Goal: Transaction & Acquisition: Download file/media

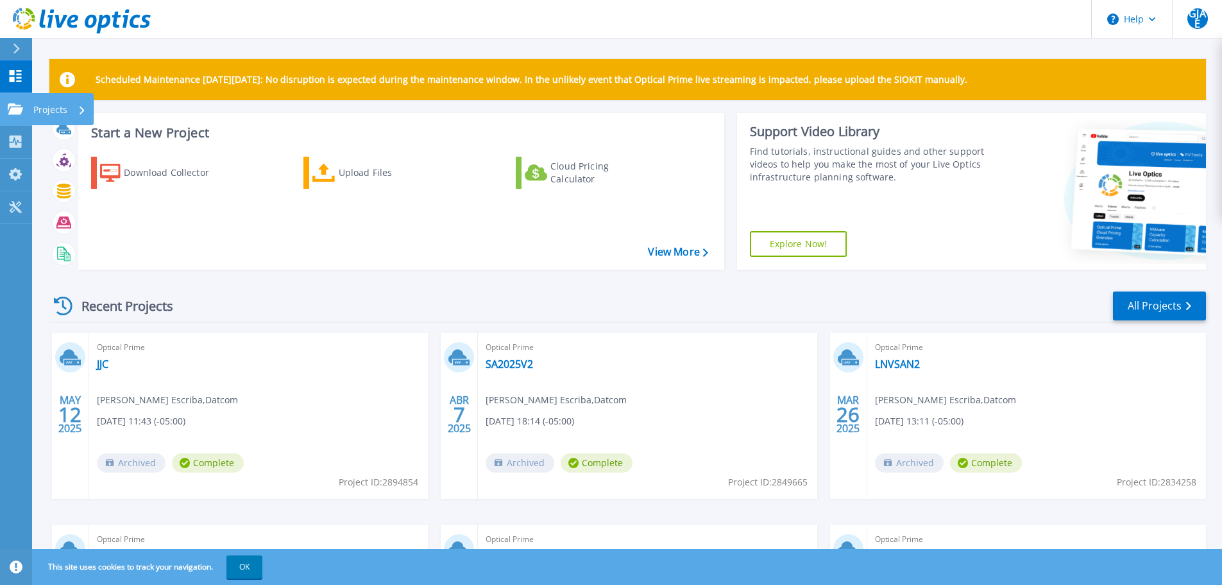
click at [11, 106] on icon at bounding box center [15, 108] width 15 height 11
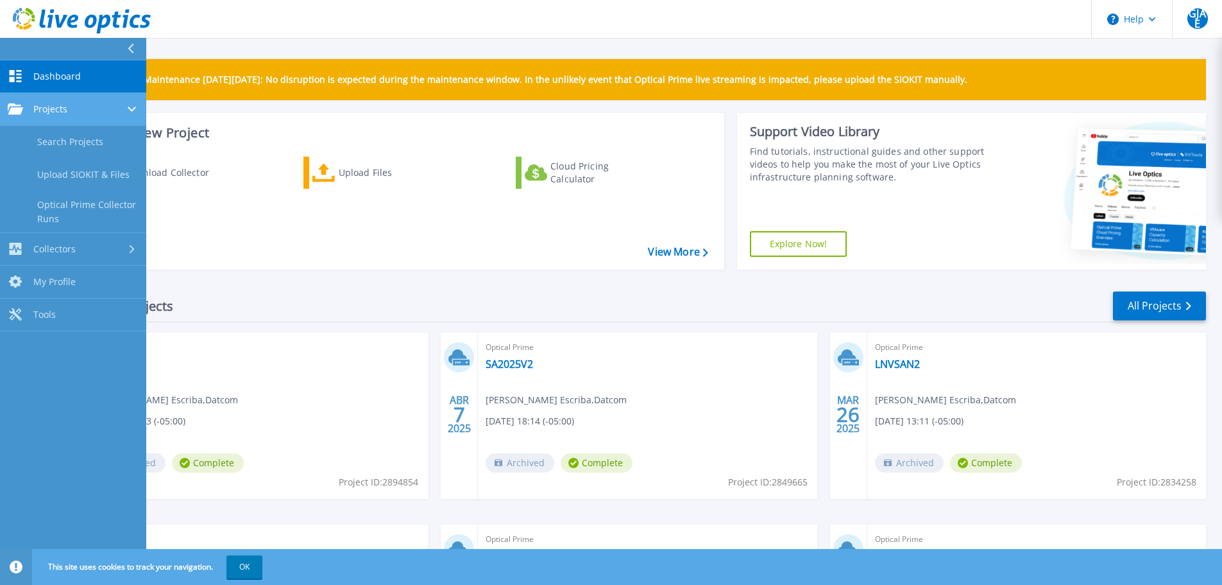
click at [118, 121] on link "Projects Projects" at bounding box center [73, 109] width 146 height 33
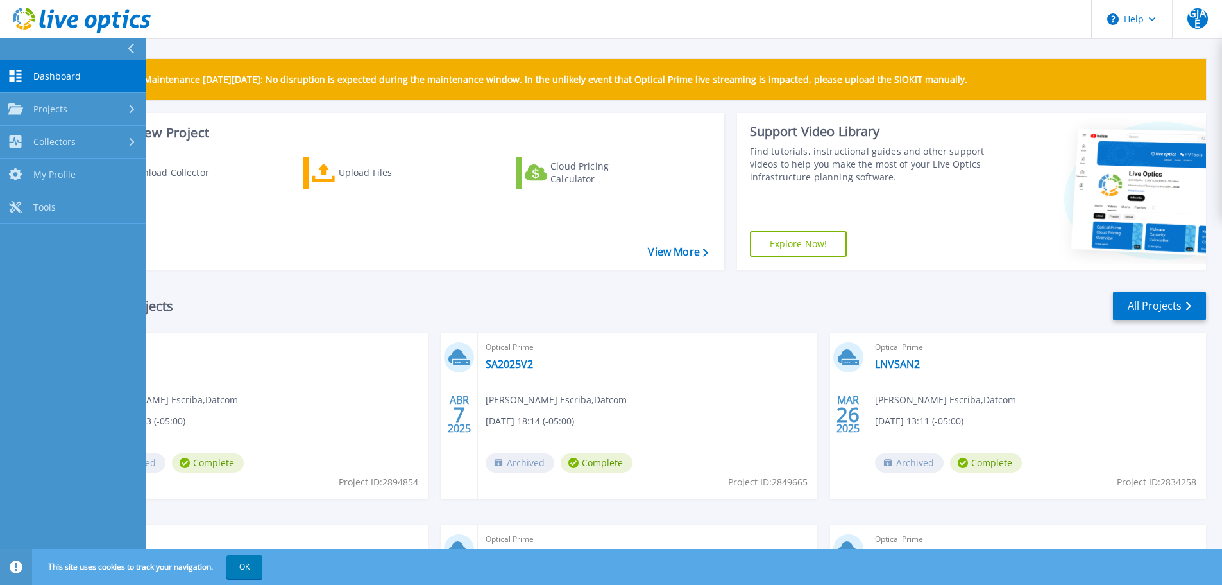
click at [291, 261] on div "Download Collector Upload Files Cloud Pricing Calculator" at bounding box center [399, 204] width 637 height 117
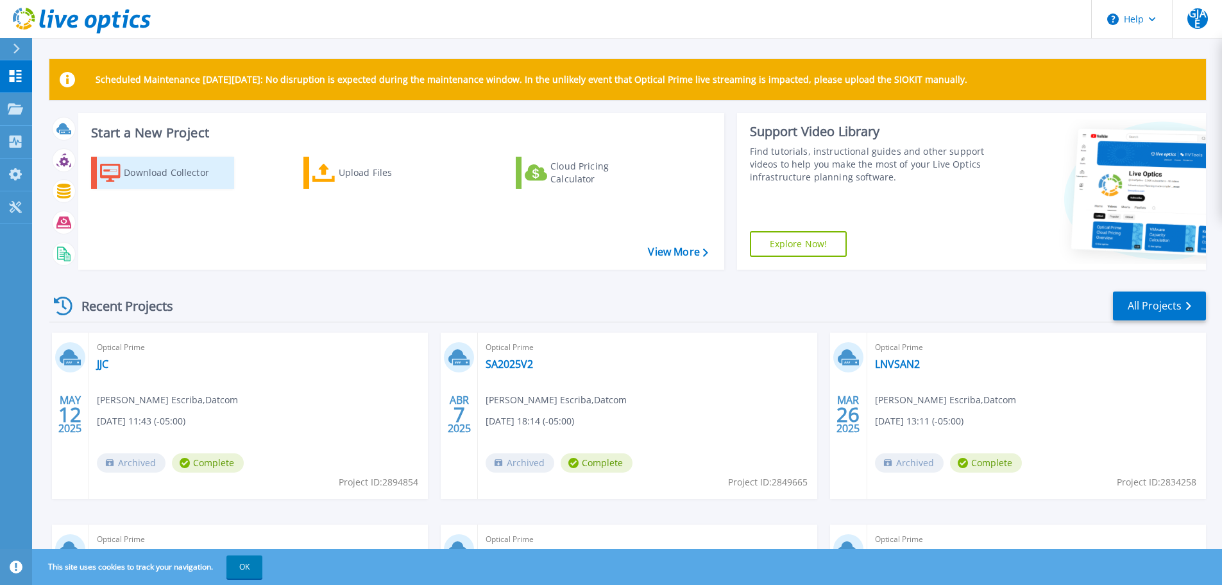
click at [158, 176] on div "Download Collector" at bounding box center [175, 173] width 103 height 26
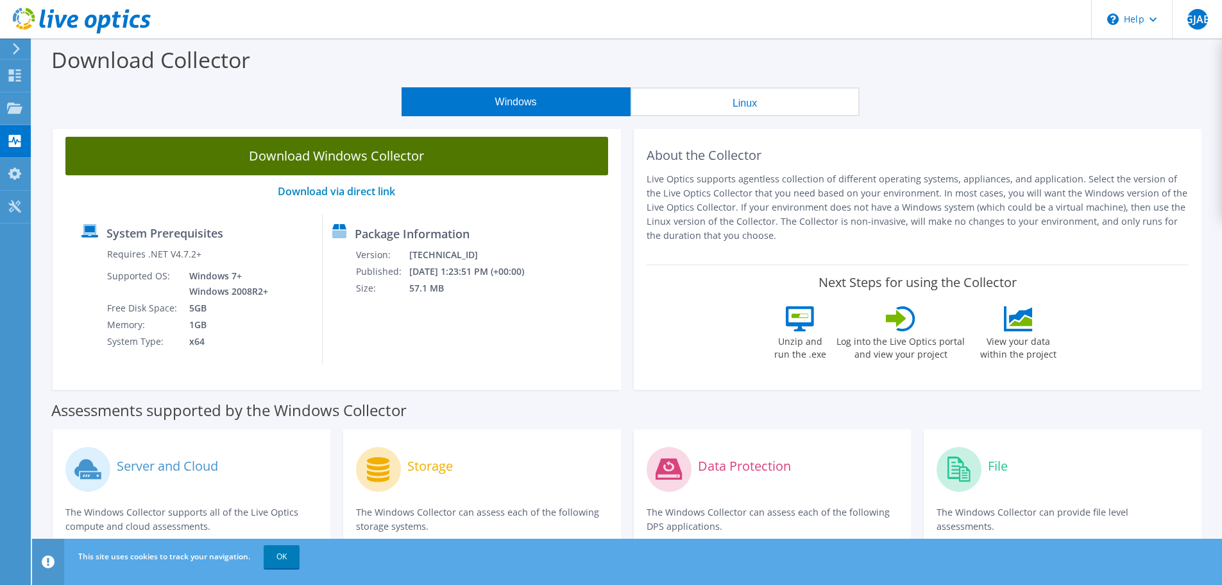
click at [357, 159] on link "Download Windows Collector" at bounding box center [336, 156] width 543 height 39
